Goal: Task Accomplishment & Management: Use online tool/utility

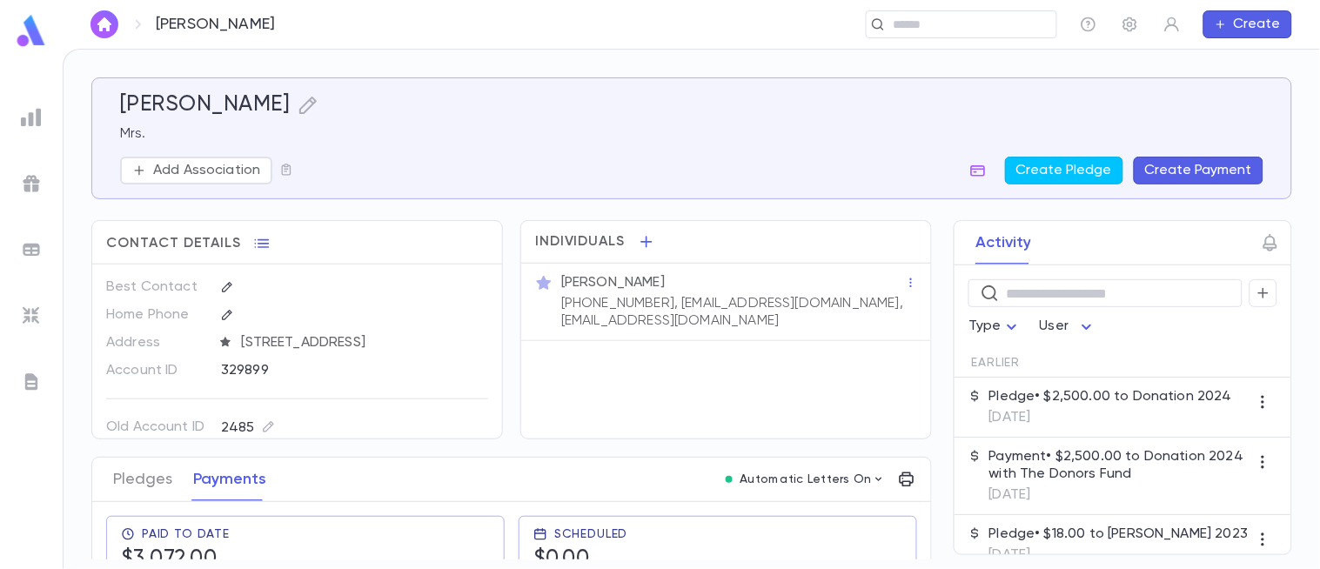
scroll to position [31, 0]
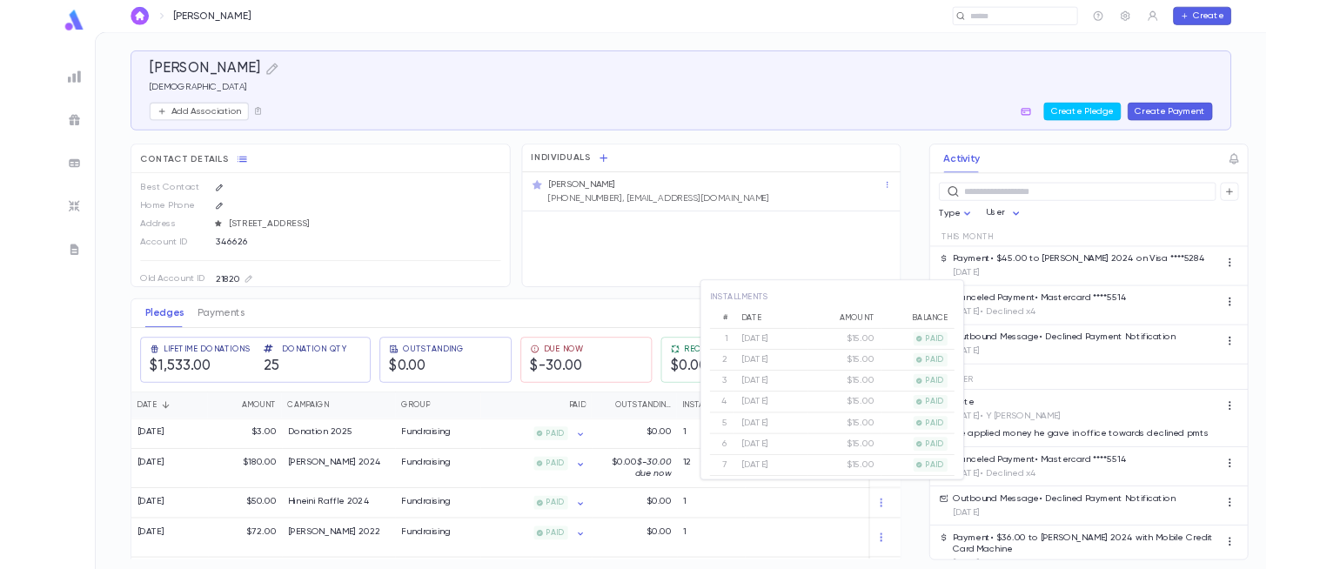
scroll to position [174, 0]
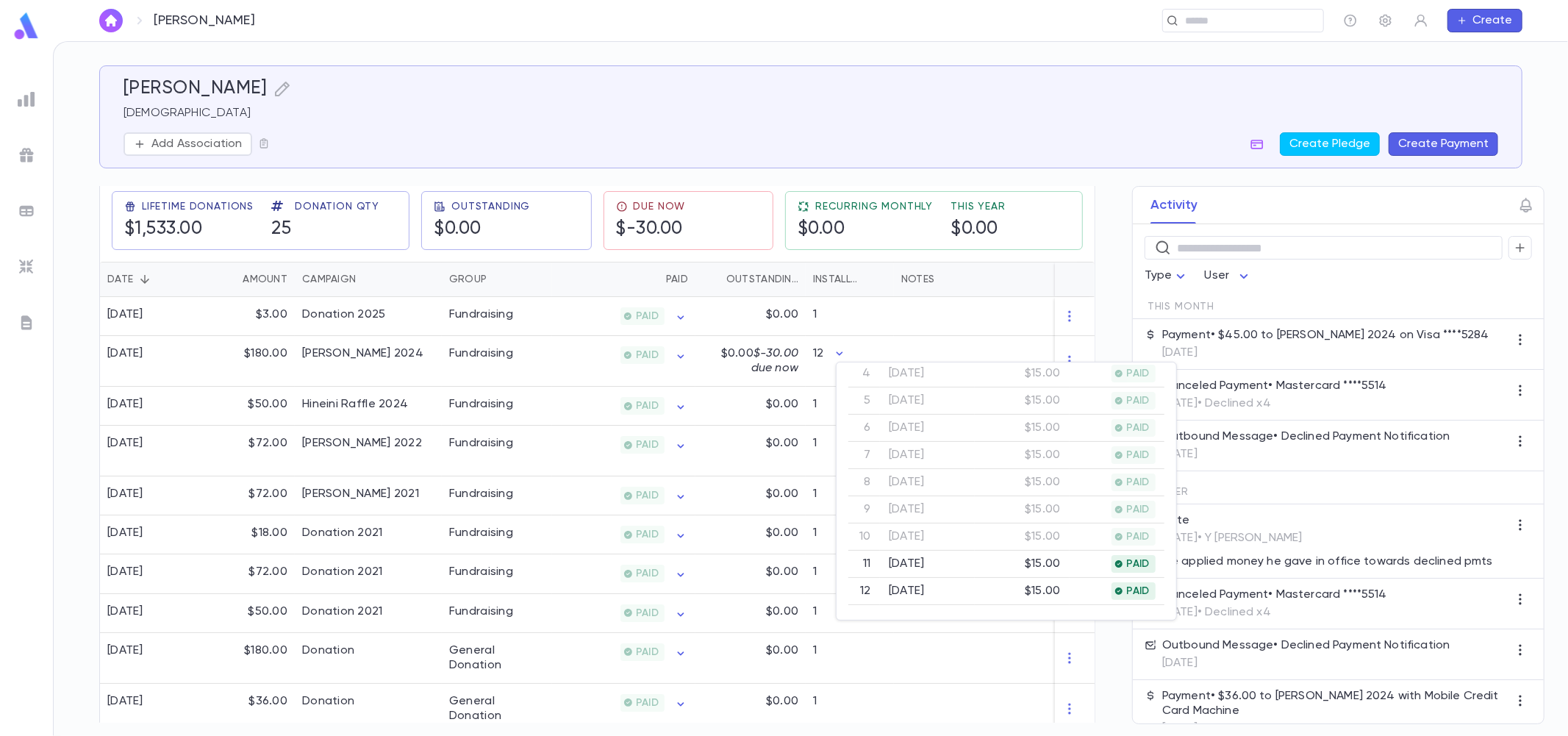
click at [19, 25] on div at bounding box center [784, 368] width 1568 height 736
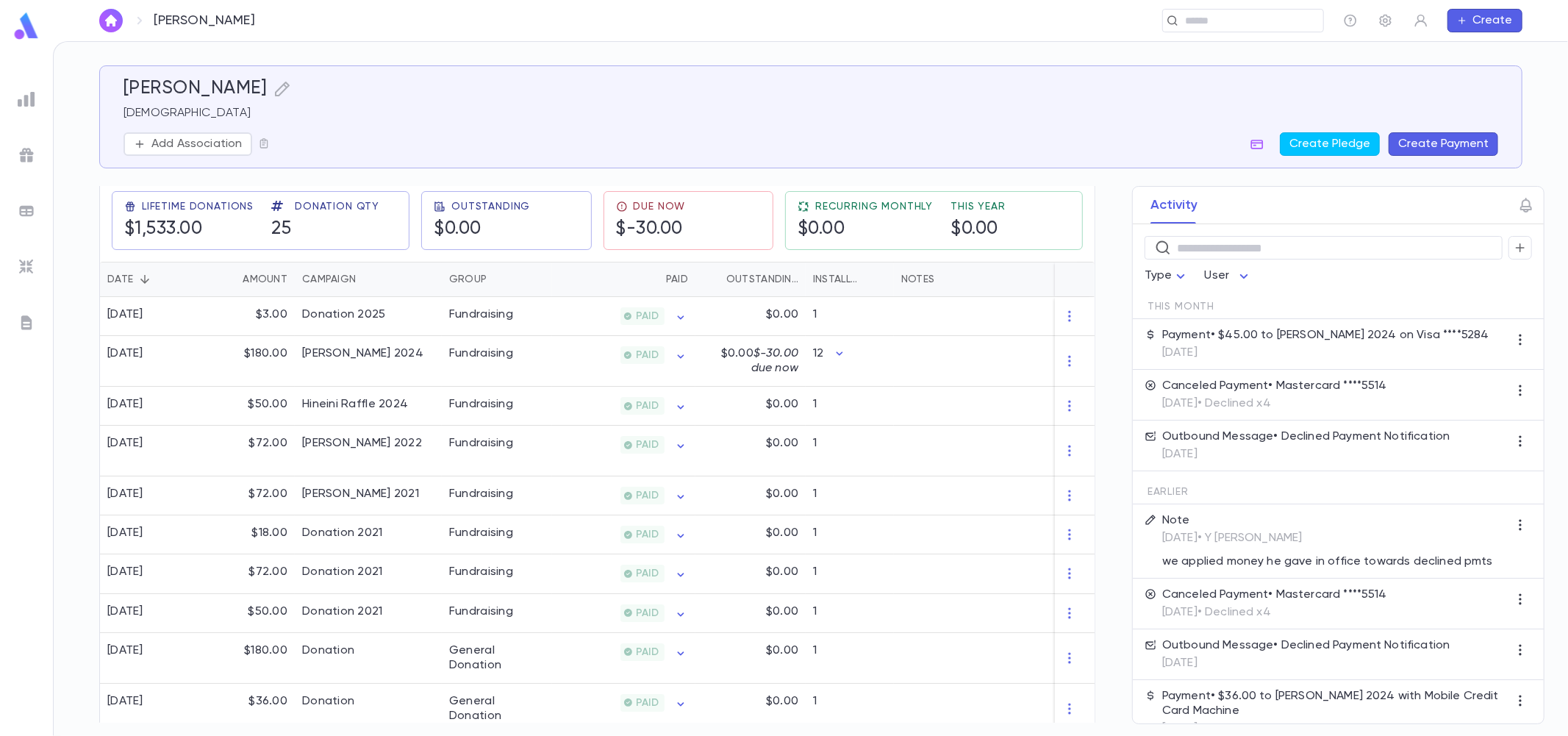
click at [41, 34] on div at bounding box center [26, 28] width 53 height 33
click at [30, 31] on img at bounding box center [26, 26] width 30 height 29
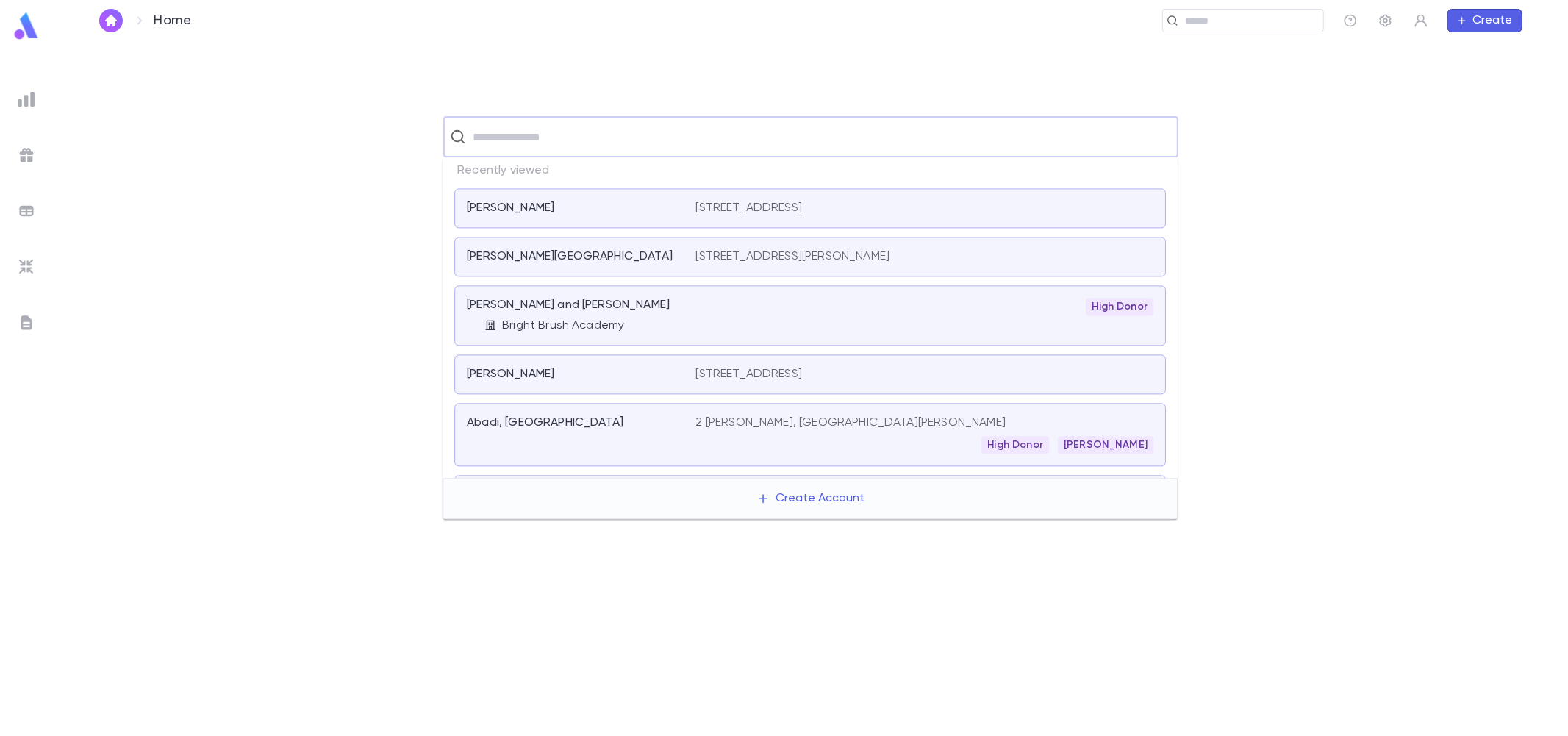
click at [564, 145] on input "text" at bounding box center [820, 136] width 703 height 28
click at [27, 93] on img at bounding box center [26, 99] width 18 height 18
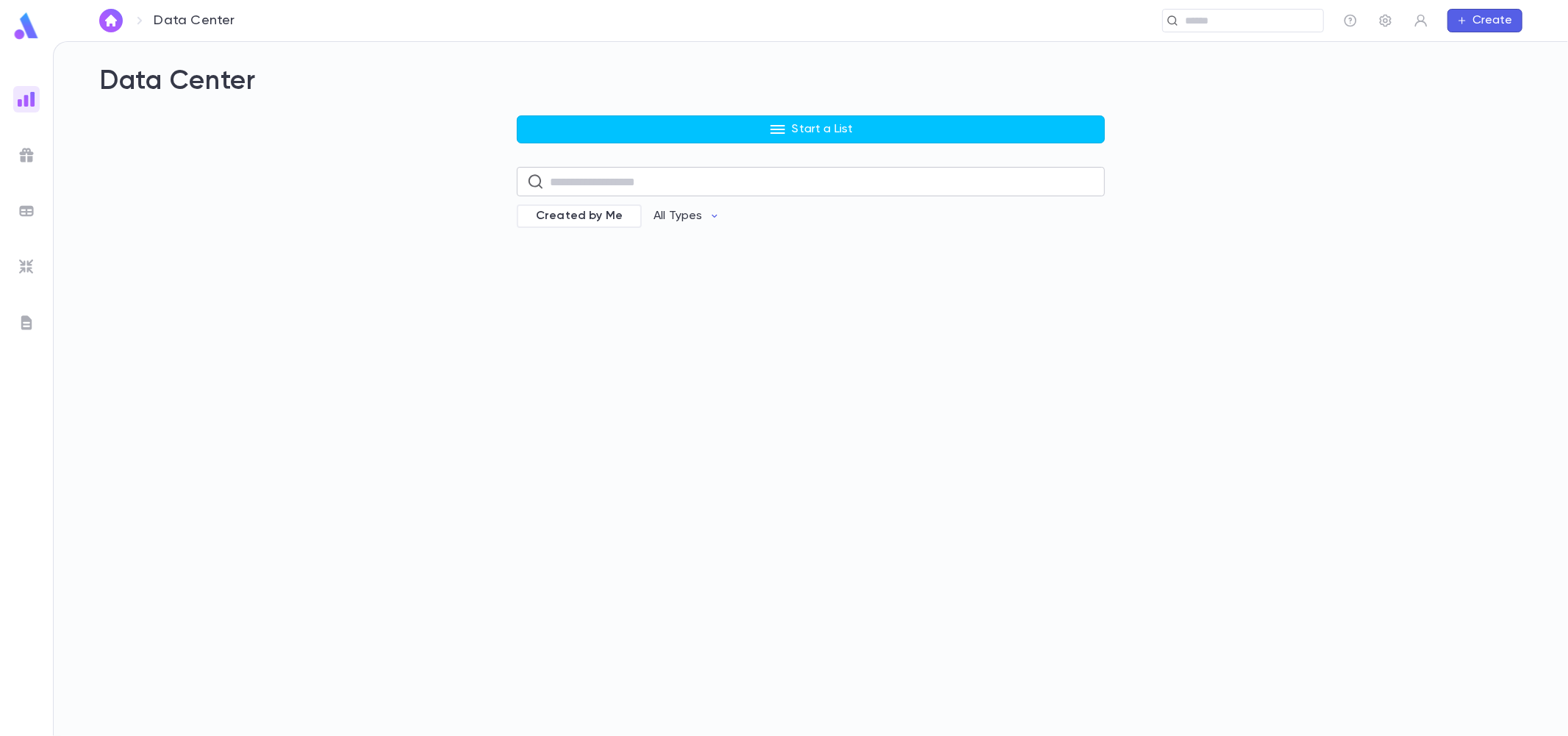
click at [641, 173] on input "text" at bounding box center [822, 182] width 545 height 29
click at [579, 192] on input "text" at bounding box center [822, 182] width 545 height 29
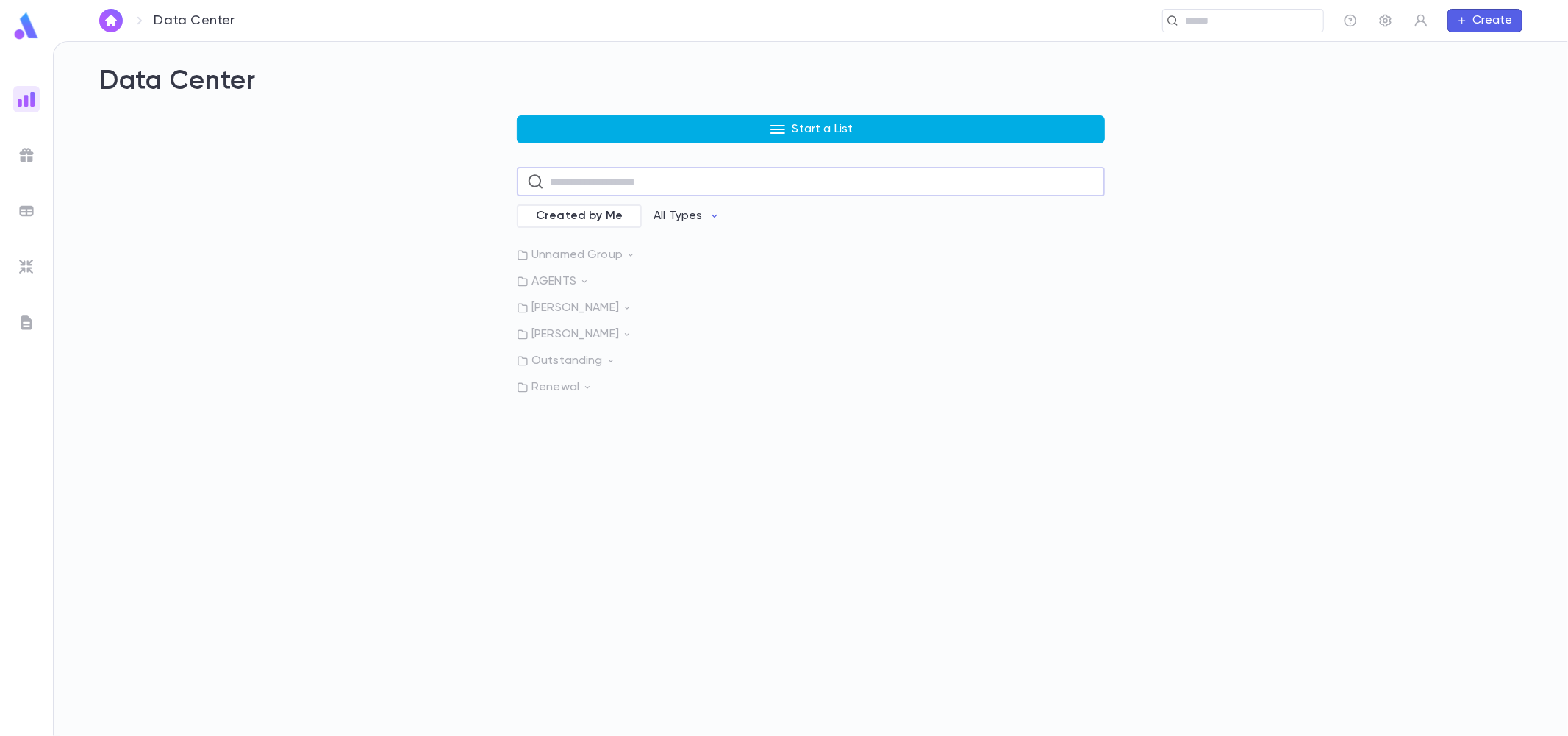
drag, startPoint x: 721, startPoint y: 129, endPoint x: 724, endPoint y: 137, distance: 8.5
click at [721, 129] on button "Start a List" at bounding box center [811, 129] width 588 height 28
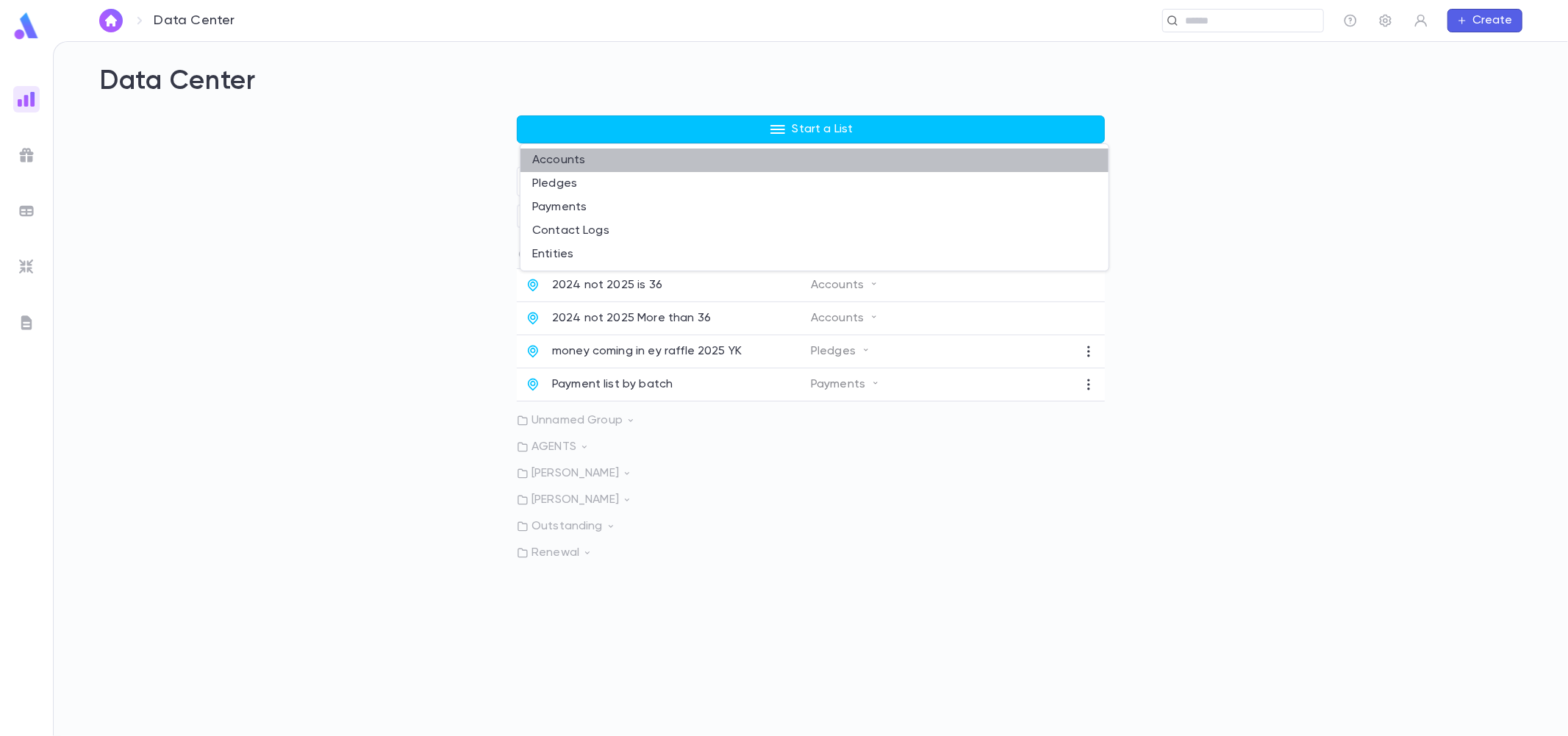
click at [589, 162] on li "Accounts" at bounding box center [814, 161] width 588 height 24
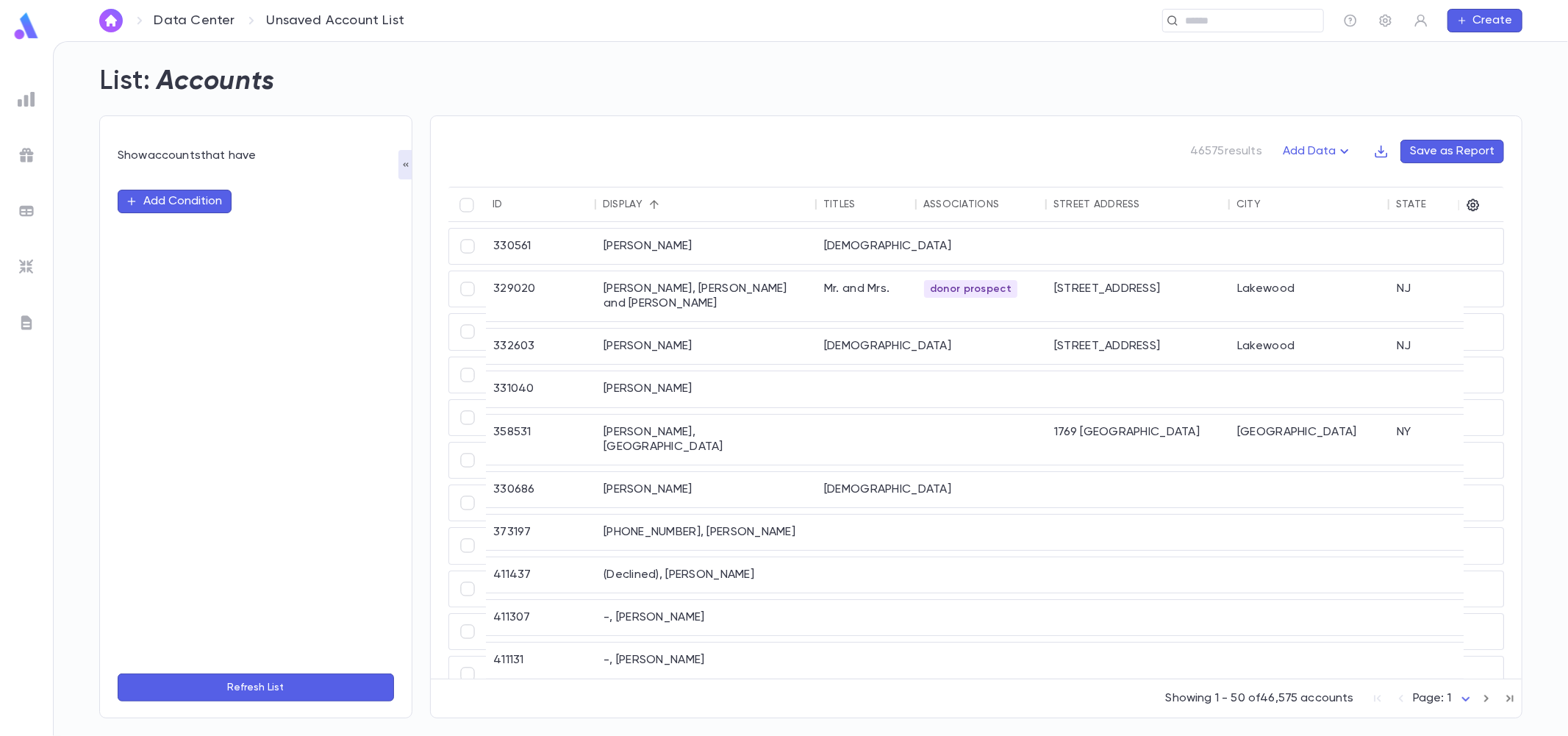
click at [30, 106] on img at bounding box center [26, 99] width 18 height 18
click at [35, 93] on img at bounding box center [26, 99] width 18 height 18
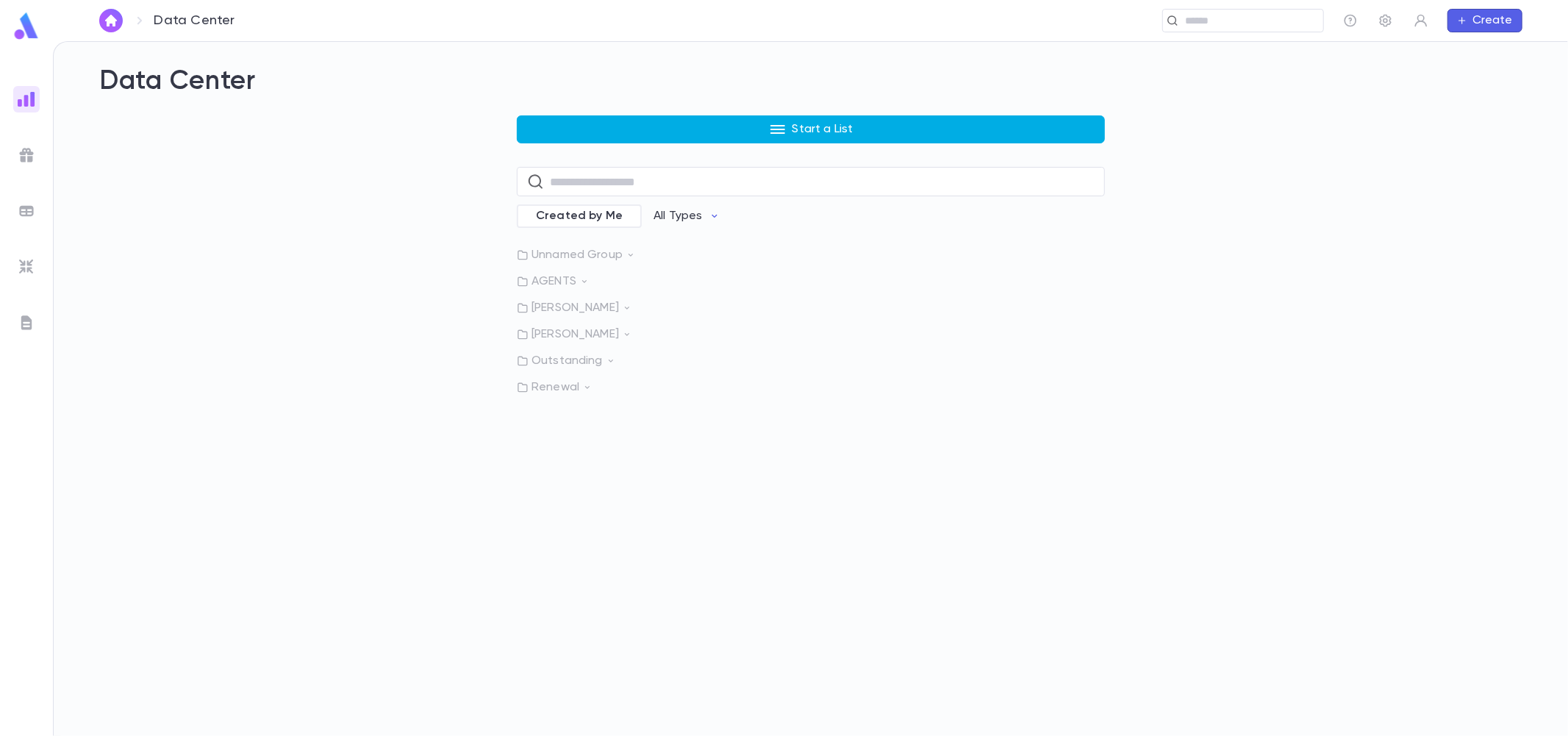
click at [751, 131] on button "Start a List" at bounding box center [811, 129] width 588 height 28
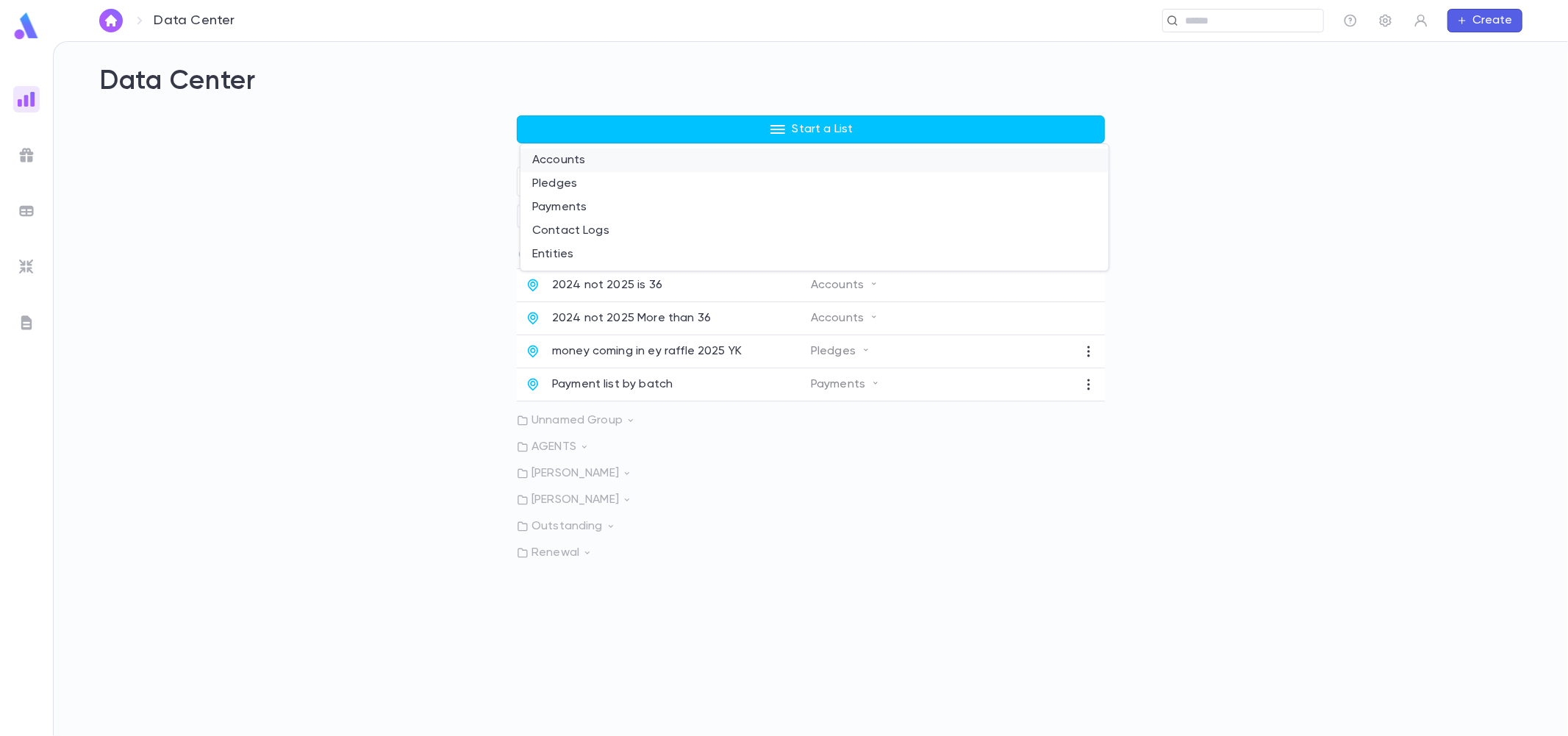
click at [594, 159] on li "Accounts" at bounding box center [814, 161] width 588 height 24
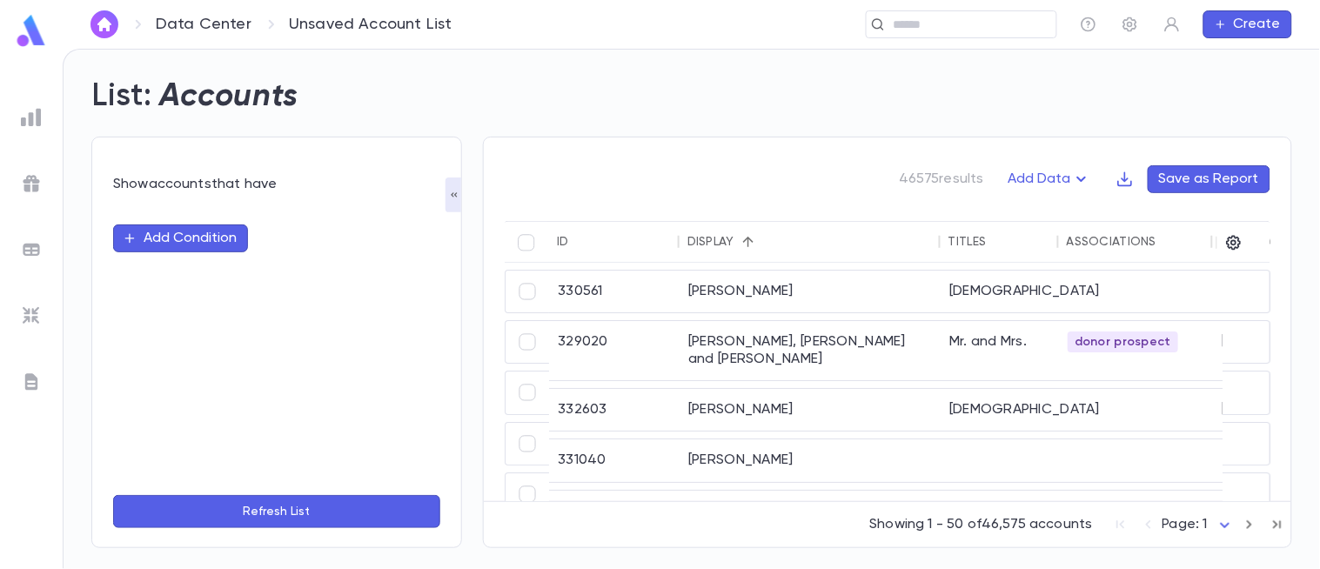
click at [194, 239] on button "Add Condition" at bounding box center [180, 238] width 135 height 28
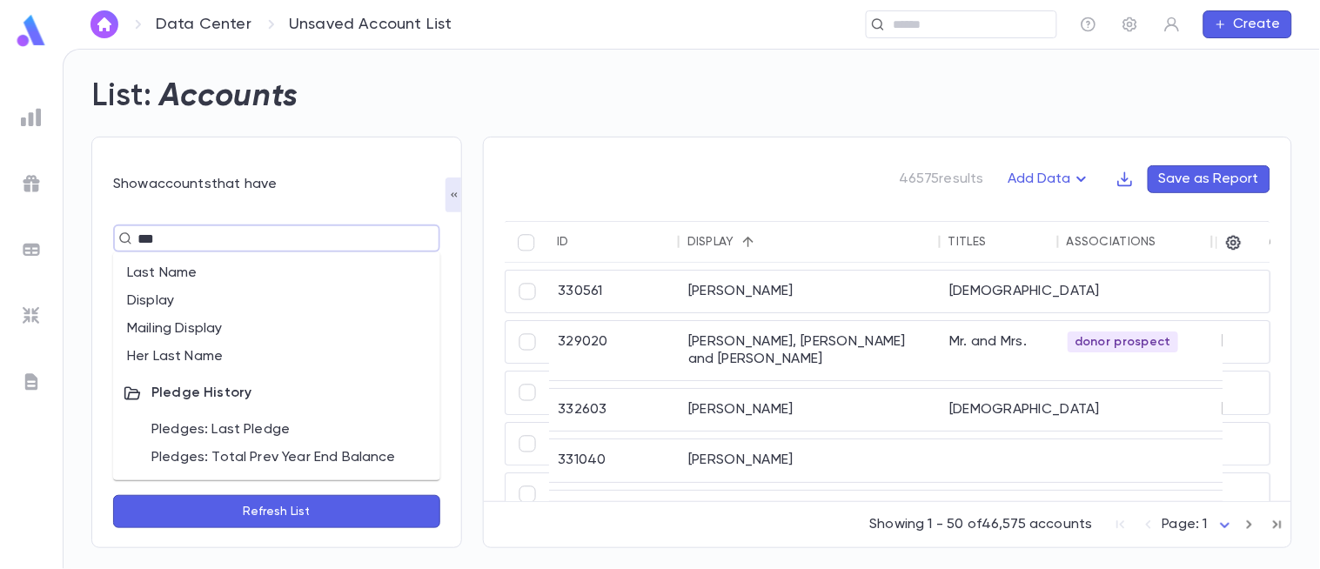
type input "****"
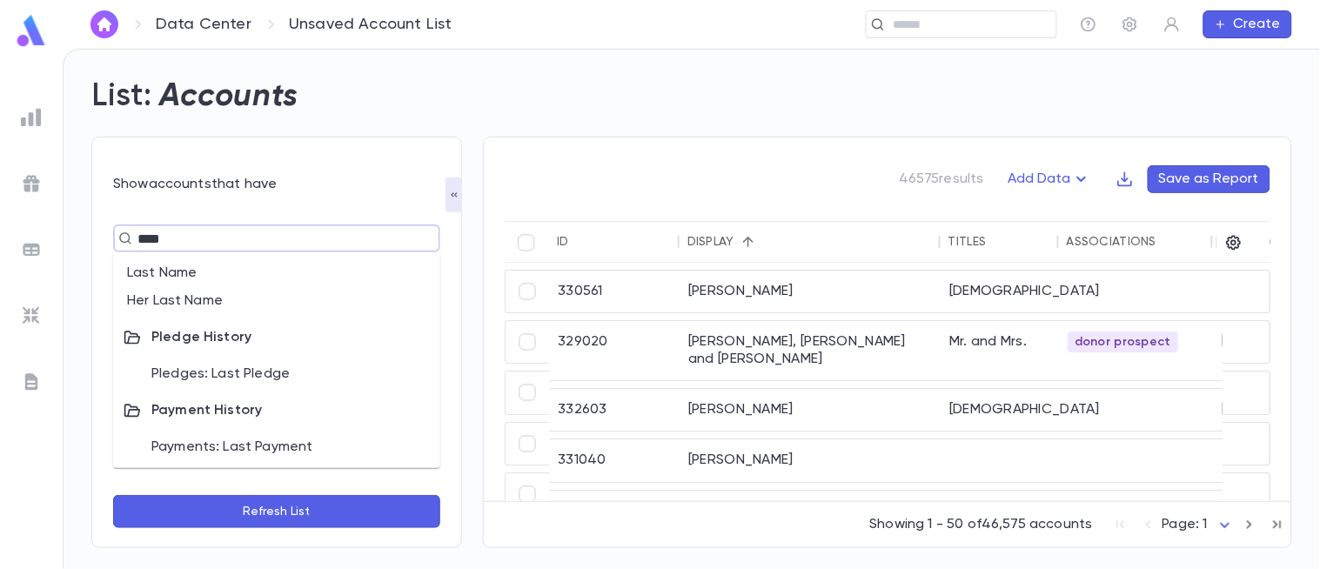
click at [220, 446] on li "Payments: Last Payment" at bounding box center [276, 447] width 327 height 28
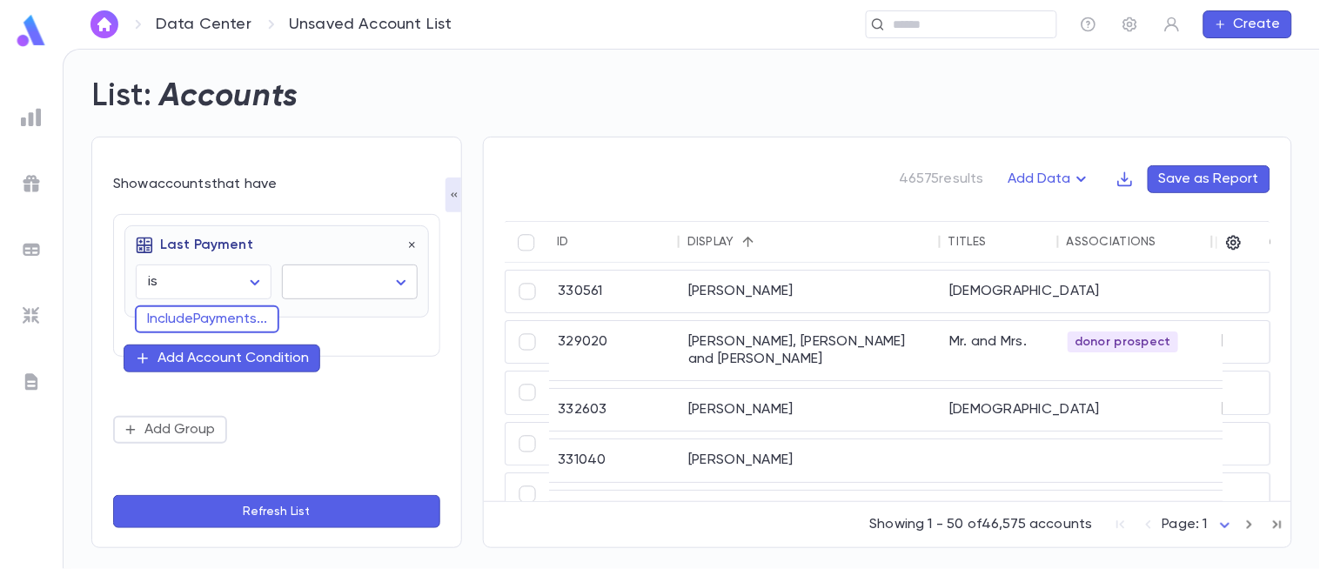
click at [325, 284] on body "Data Center Unsaved Account List ​ Create List: Accounts Show accounts that hav…" at bounding box center [660, 309] width 1320 height 520
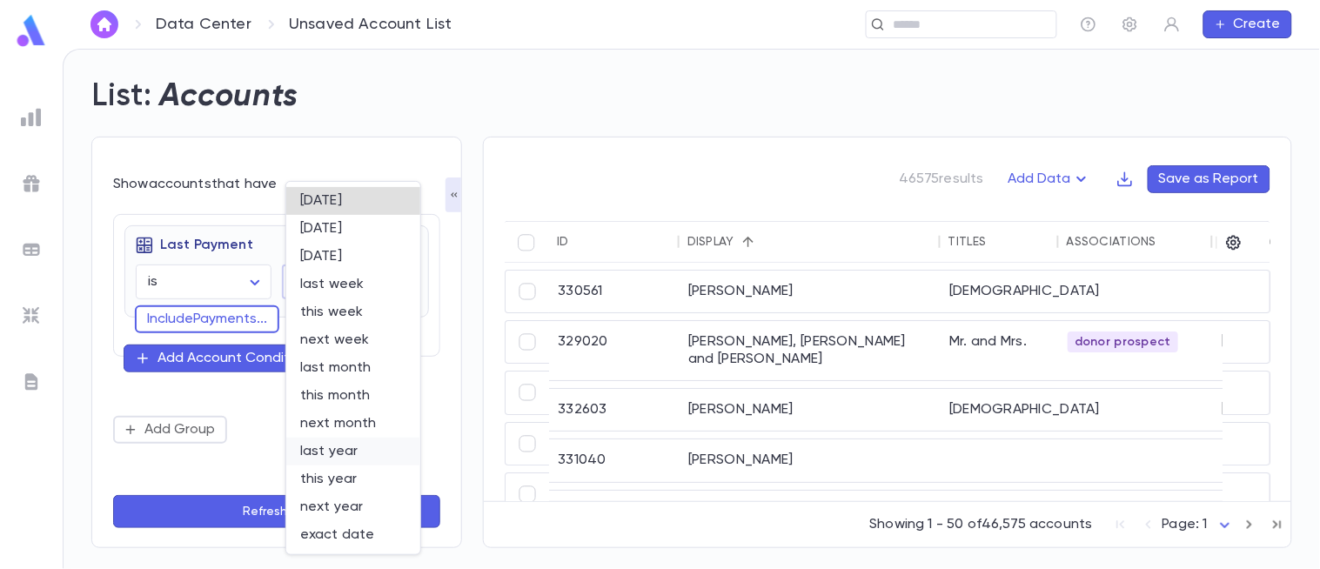
click at [344, 452] on span "last year" at bounding box center [353, 451] width 106 height 17
type input "********"
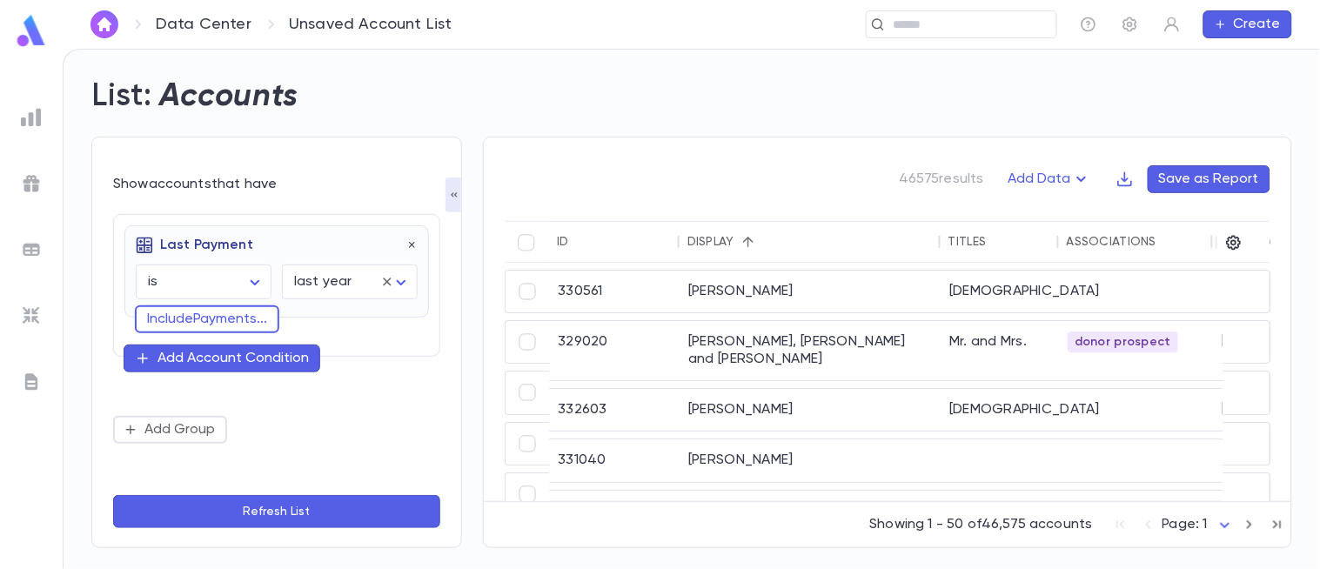
click at [248, 359] on div "Add Account Condition" at bounding box center [232, 358] width 151 height 17
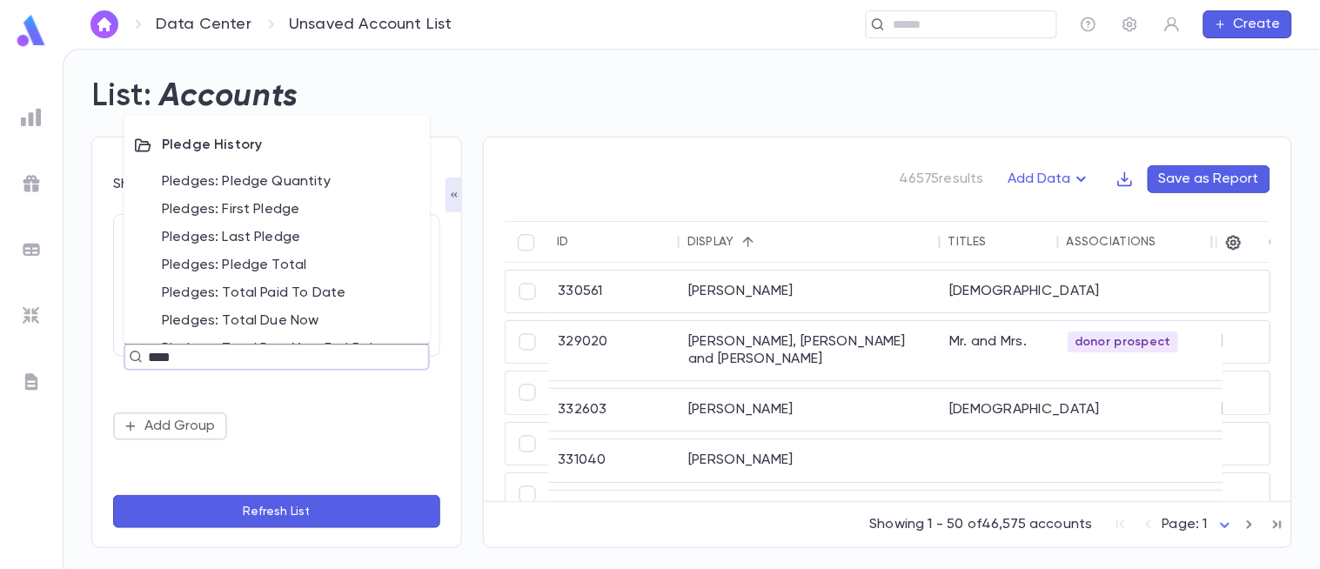
type input "*****"
click at [297, 271] on li "Pledges: Pledge Total" at bounding box center [277, 266] width 306 height 28
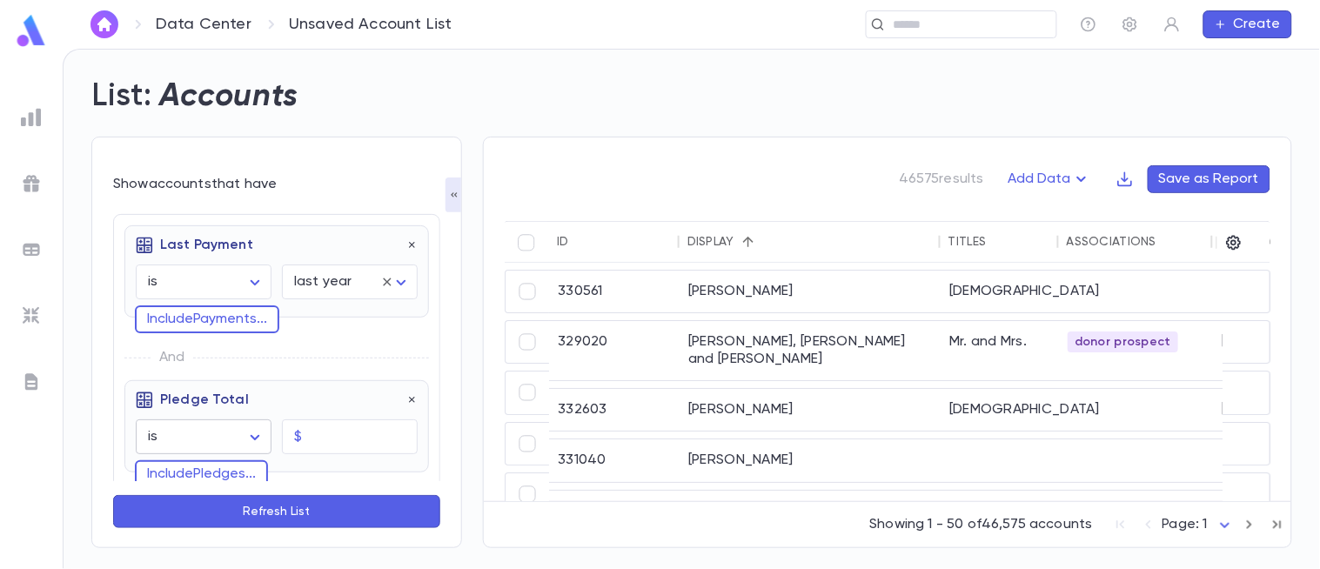
click at [253, 436] on body "Data Center Unsaved Account List ​ Create List: Accounts Show accounts that hav…" at bounding box center [660, 309] width 1320 height 520
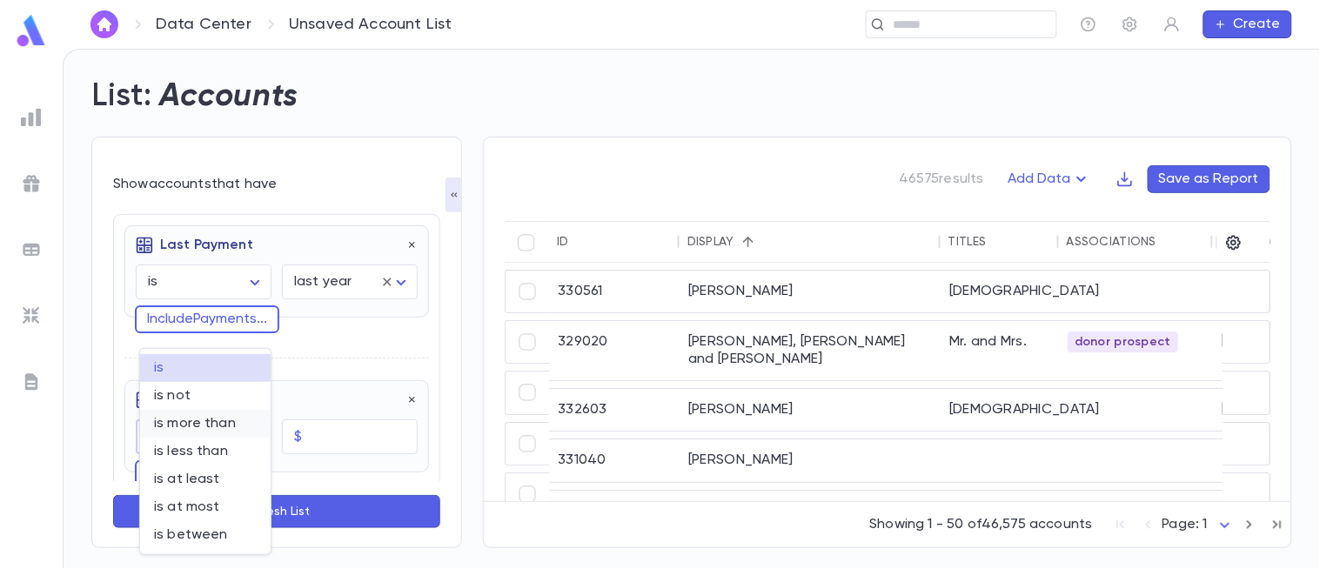
click at [220, 427] on span "is more than" at bounding box center [205, 423] width 103 height 17
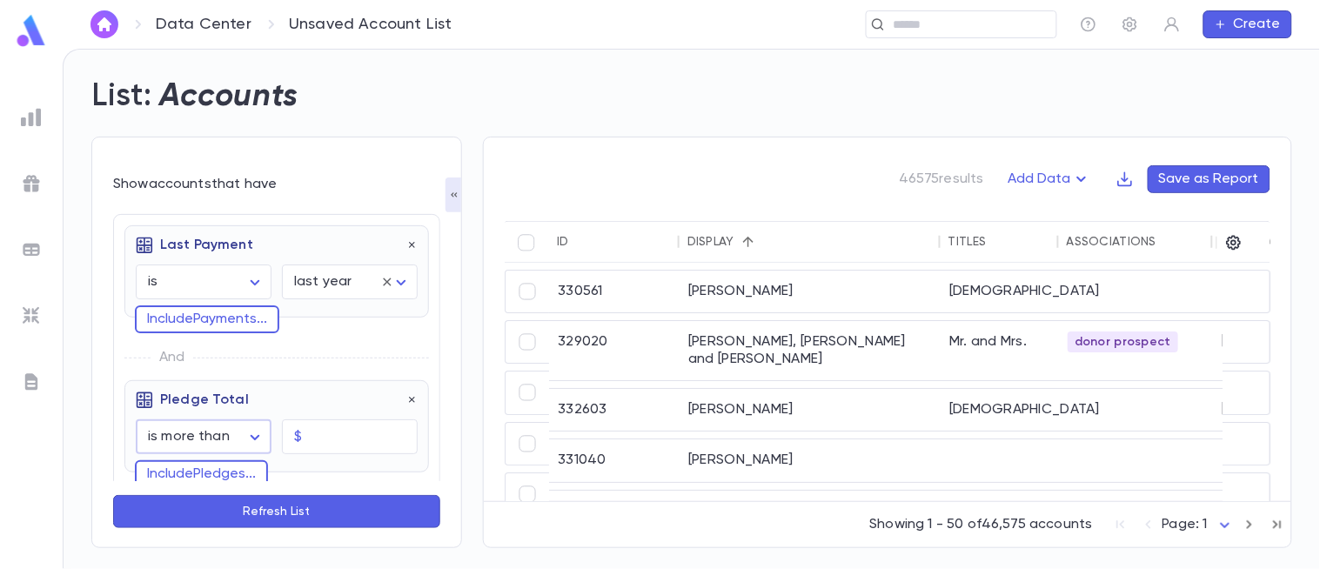
click at [257, 440] on body "**********" at bounding box center [660, 309] width 1320 height 520
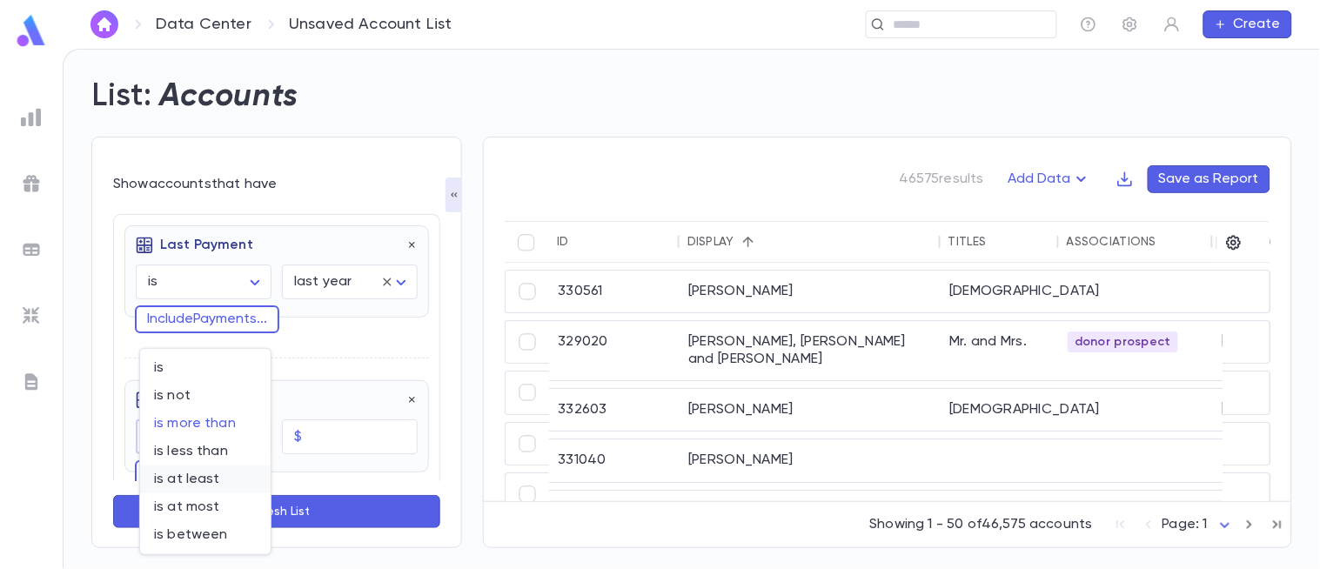
click at [211, 485] on span "is at least" at bounding box center [205, 479] width 103 height 17
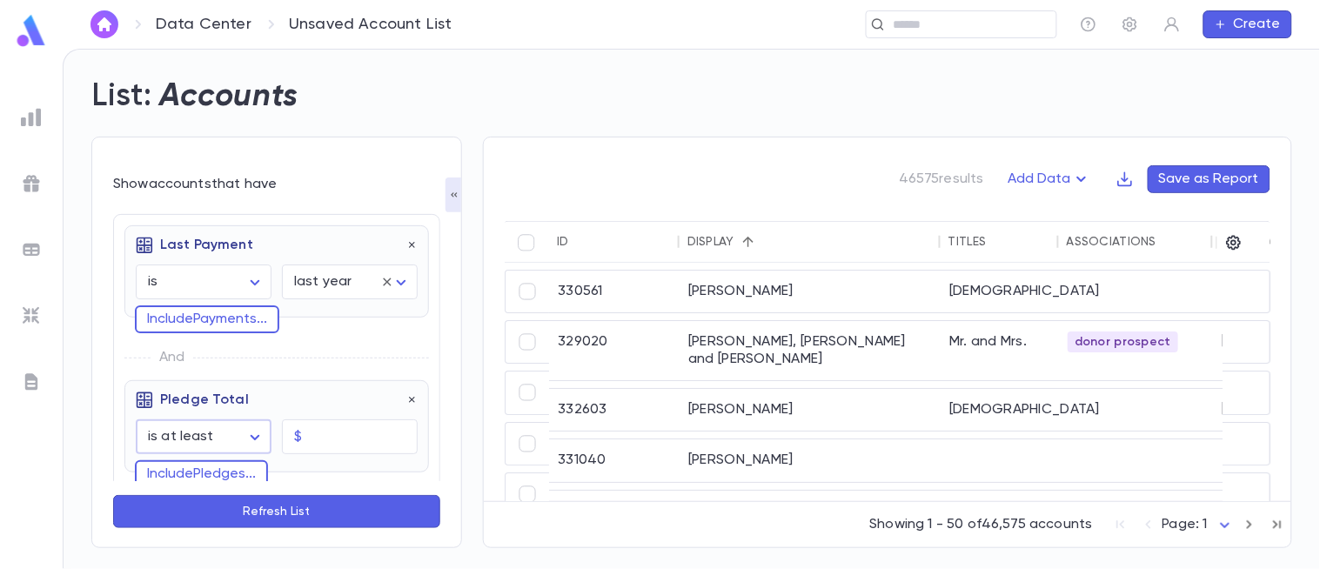
type input "**********"
click at [359, 438] on input "text" at bounding box center [363, 437] width 109 height 34
type input "********"
click at [328, 509] on button "Refresh List" at bounding box center [276, 511] width 327 height 33
